Goal: Task Accomplishment & Management: Manage account settings

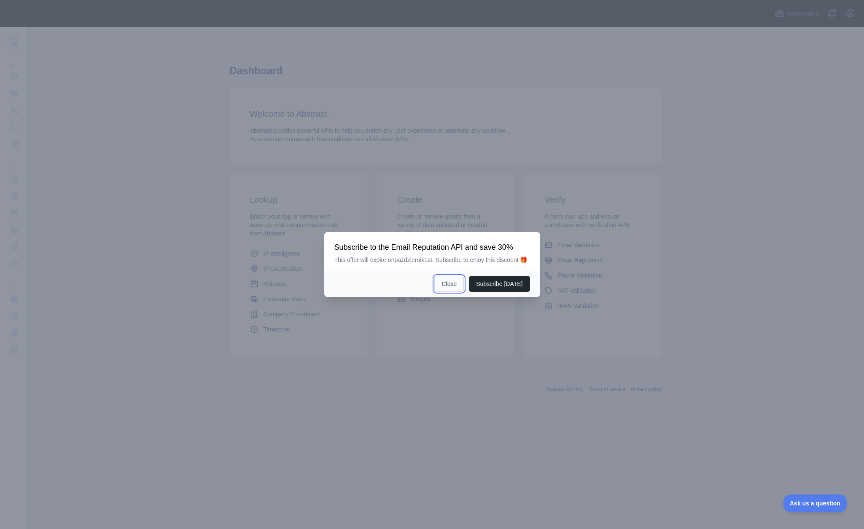
click at [452, 291] on button "Close" at bounding box center [449, 284] width 30 height 16
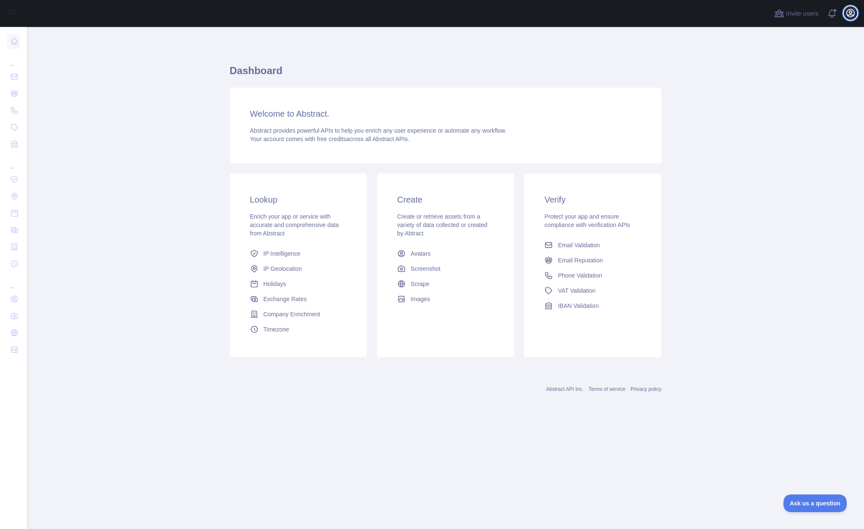
click at [852, 14] on icon "button" at bounding box center [850, 13] width 10 height 10
click at [785, 96] on button "Billing" at bounding box center [810, 91] width 94 height 15
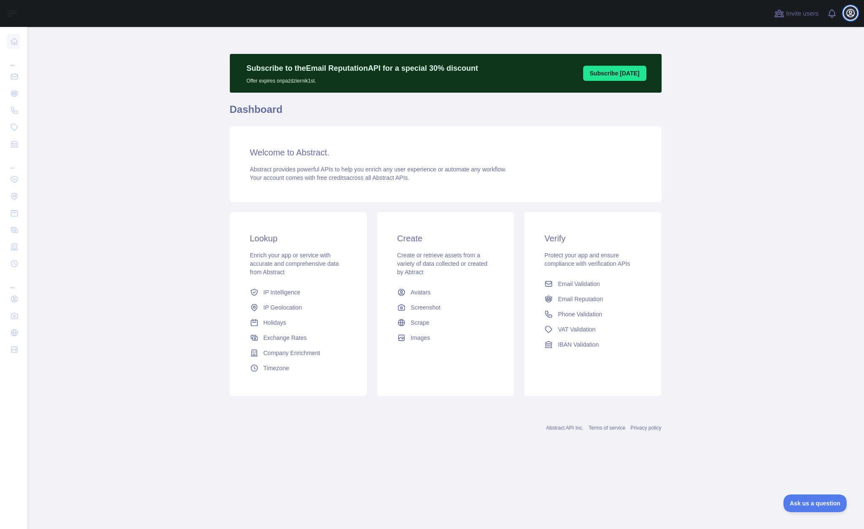
click at [853, 16] on icon "button" at bounding box center [850, 13] width 10 height 10
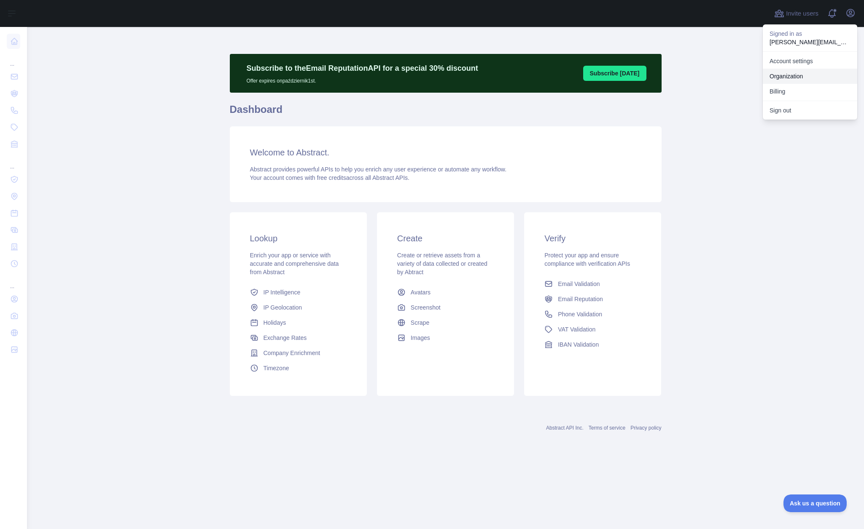
click at [803, 75] on link "Organization" at bounding box center [810, 76] width 94 height 15
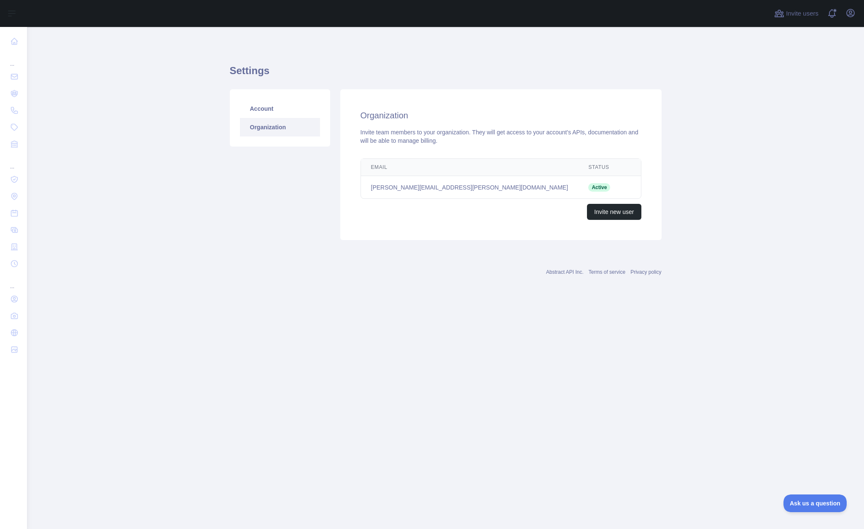
click at [281, 125] on link "Organization" at bounding box center [280, 127] width 80 height 19
click at [264, 124] on link "Organization" at bounding box center [280, 127] width 80 height 19
click at [260, 129] on link "Organization" at bounding box center [280, 127] width 80 height 19
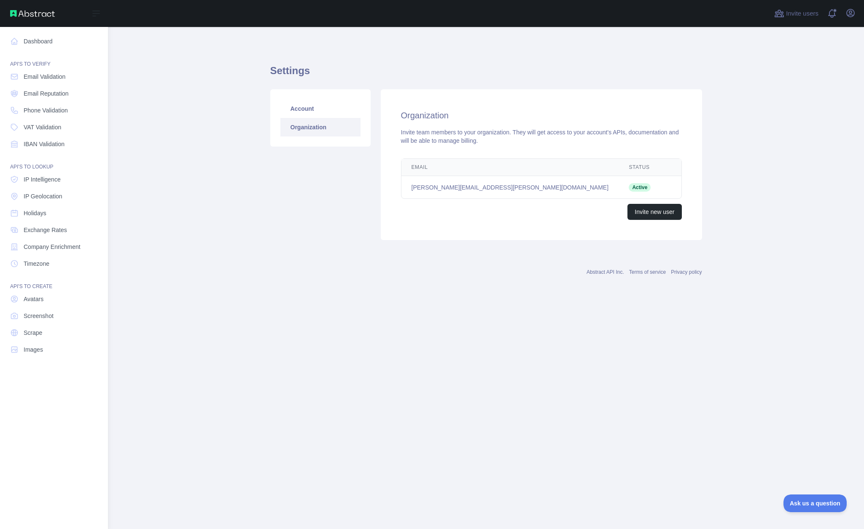
click at [39, 12] on img at bounding box center [32, 13] width 45 height 7
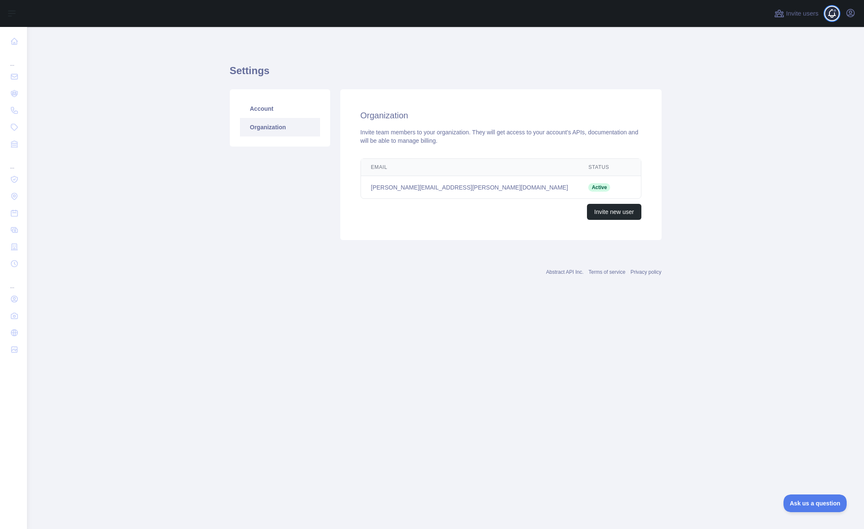
click at [835, 15] on span at bounding box center [835, 13] width 17 height 27
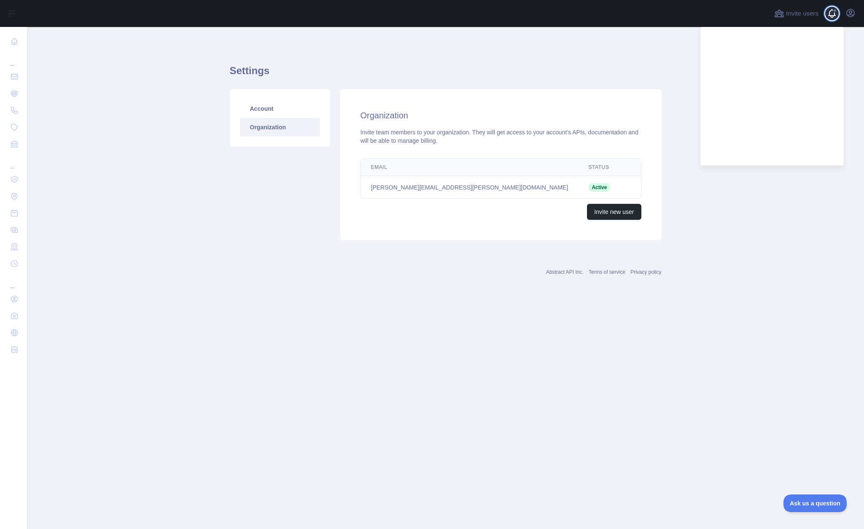
click at [835, 15] on span at bounding box center [835, 13] width 17 height 27
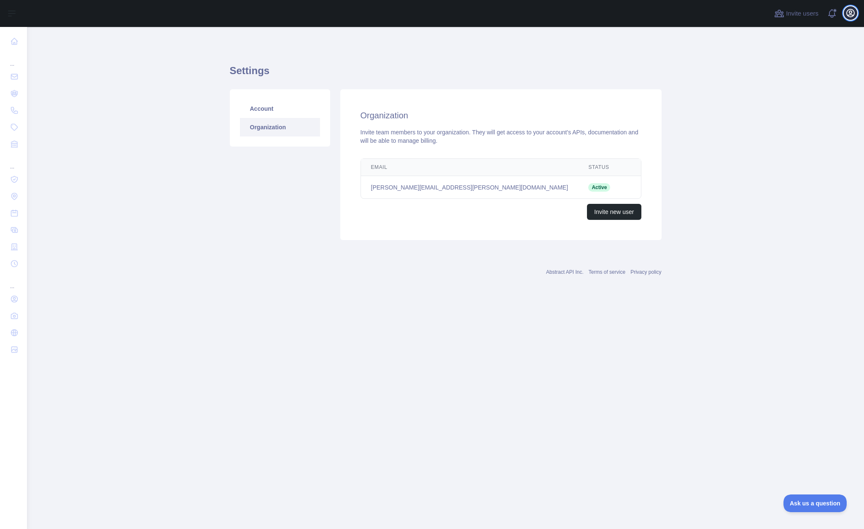
click at [854, 13] on icon "button" at bounding box center [850, 13] width 8 height 8
click at [795, 111] on button "Sign out" at bounding box center [810, 110] width 94 height 15
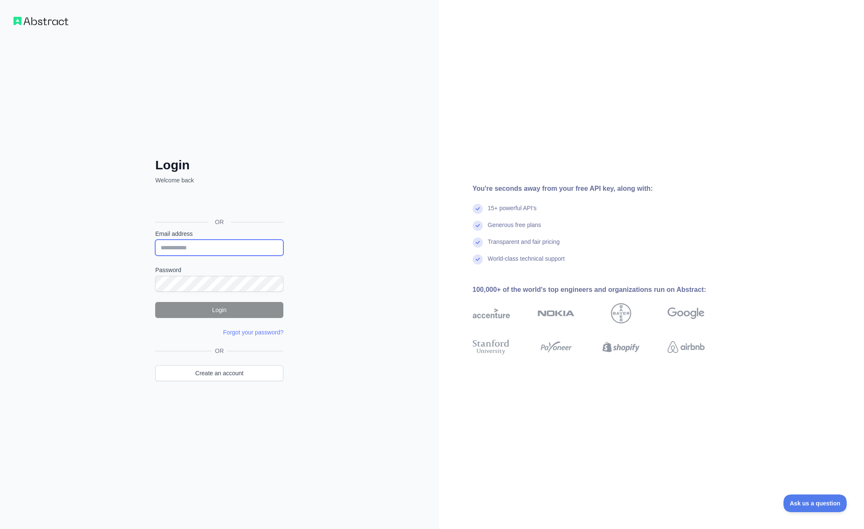
paste input "**********"
type input "**********"
click at [313, 284] on div "**********" at bounding box center [219, 264] width 439 height 529
click at [256, 313] on button "Login" at bounding box center [219, 310] width 128 height 16
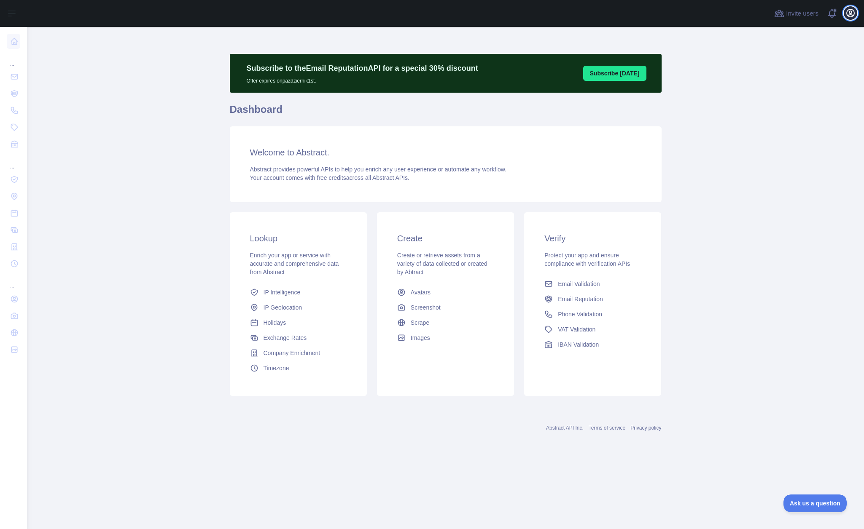
click at [855, 15] on icon "button" at bounding box center [850, 13] width 10 height 10
click at [810, 88] on button "Billing" at bounding box center [810, 91] width 94 height 15
click at [850, 16] on icon "button" at bounding box center [850, 13] width 10 height 10
click at [789, 90] on button "Billing" at bounding box center [810, 91] width 94 height 15
